Goal: Transaction & Acquisition: Purchase product/service

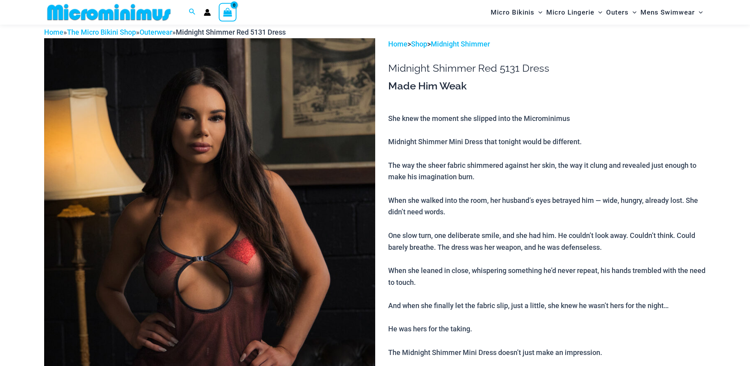
scroll to position [74, 0]
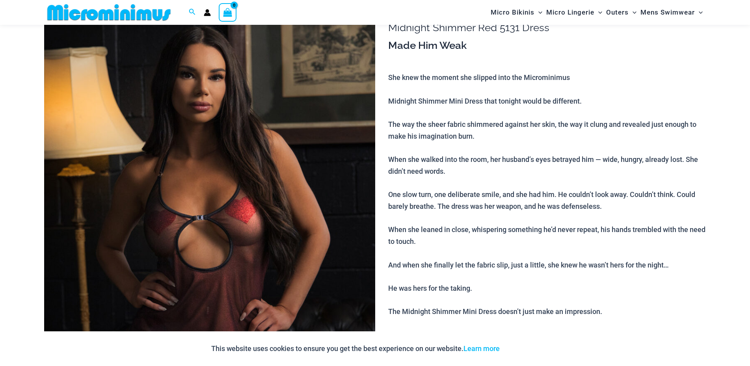
click at [209, 247] on img at bounding box center [209, 245] width 331 height 496
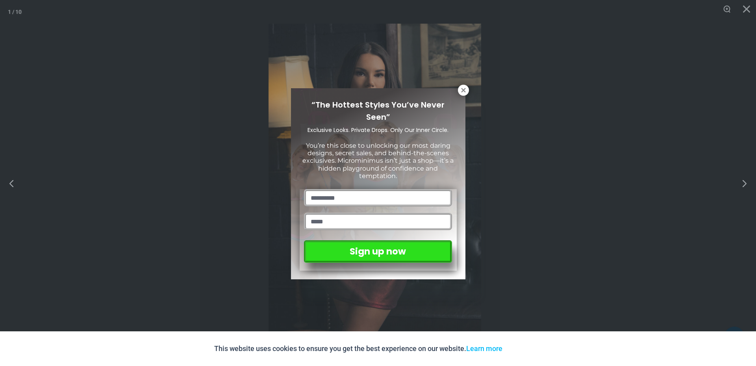
click at [743, 185] on div "“The Hottest Styles You’ve Never Seen” Exclusive Looks. Private Drops. Only Our…" at bounding box center [378, 183] width 756 height 366
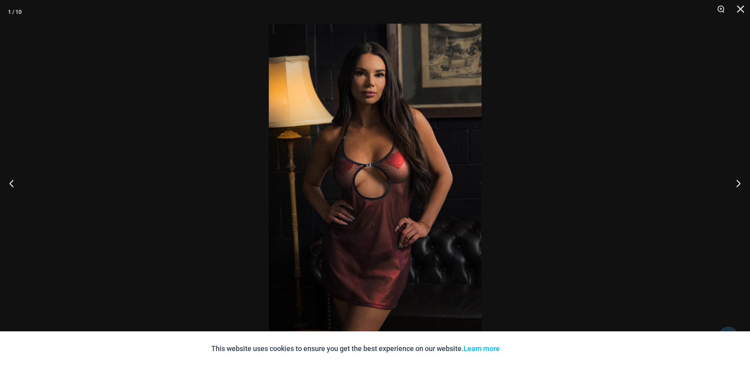
click at [743, 185] on button "Next" at bounding box center [735, 183] width 30 height 39
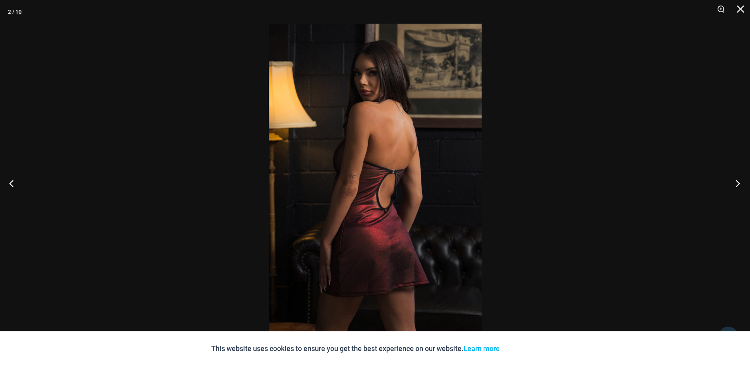
click at [745, 185] on button "Next" at bounding box center [735, 183] width 30 height 39
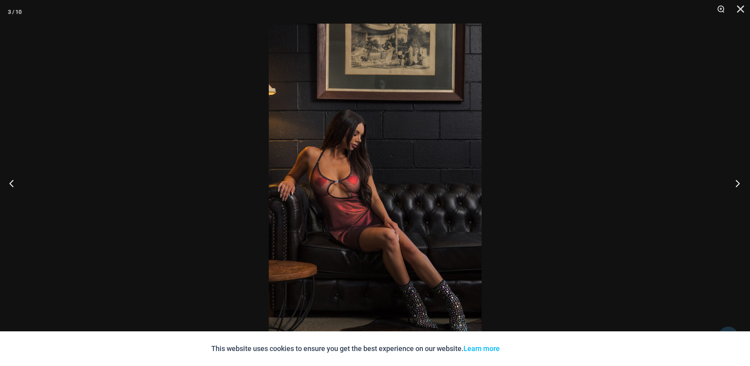
click at [745, 185] on button "Next" at bounding box center [735, 183] width 30 height 39
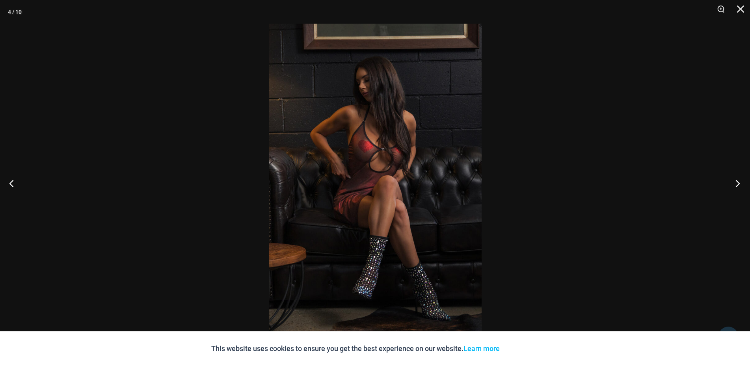
click at [745, 184] on button "Next" at bounding box center [735, 183] width 30 height 39
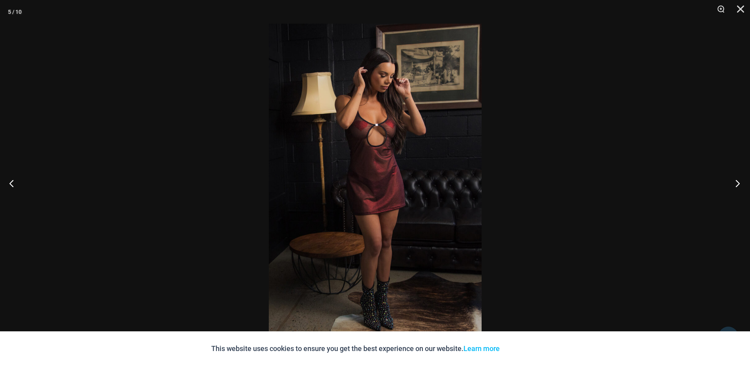
click at [745, 184] on button "Next" at bounding box center [735, 183] width 30 height 39
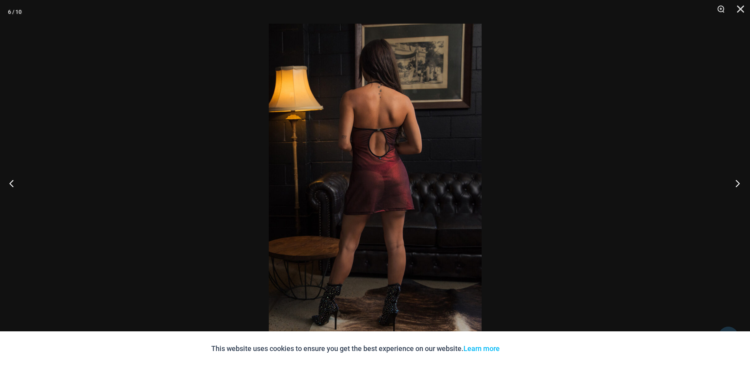
click at [745, 184] on button "Next" at bounding box center [735, 183] width 30 height 39
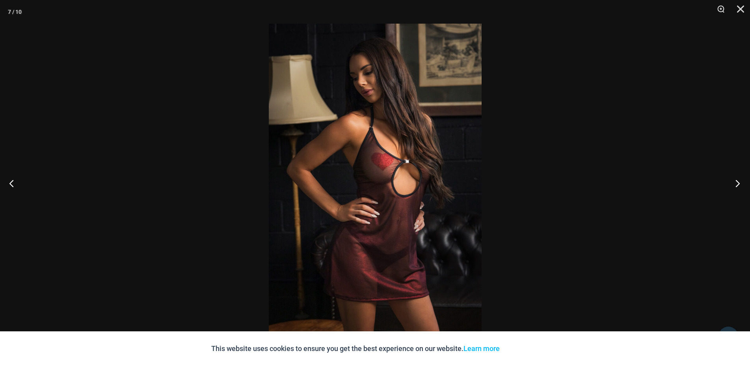
click at [745, 184] on button "Next" at bounding box center [735, 183] width 30 height 39
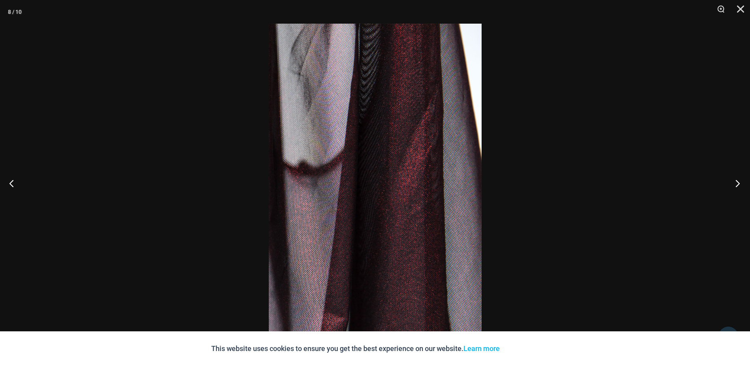
click at [745, 185] on button "Next" at bounding box center [735, 183] width 30 height 39
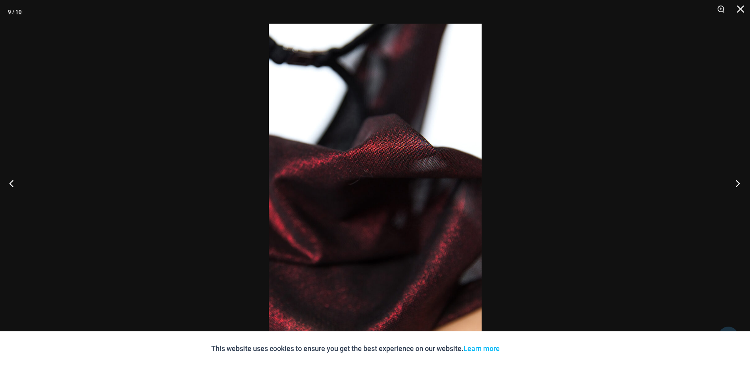
click at [745, 185] on button "Next" at bounding box center [735, 183] width 30 height 39
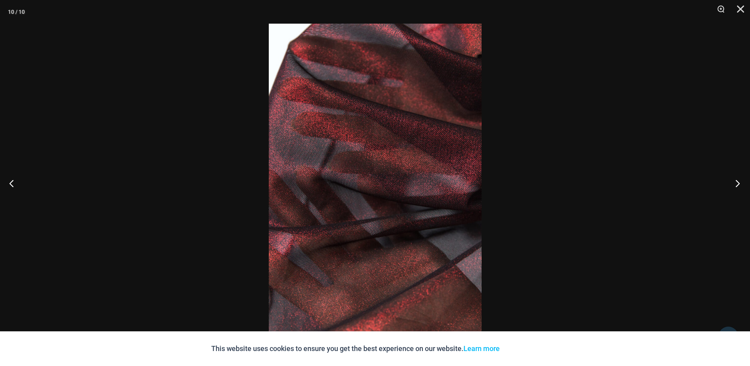
click at [745, 185] on button "Next" at bounding box center [735, 183] width 30 height 39
